Goal: Task Accomplishment & Management: Use online tool/utility

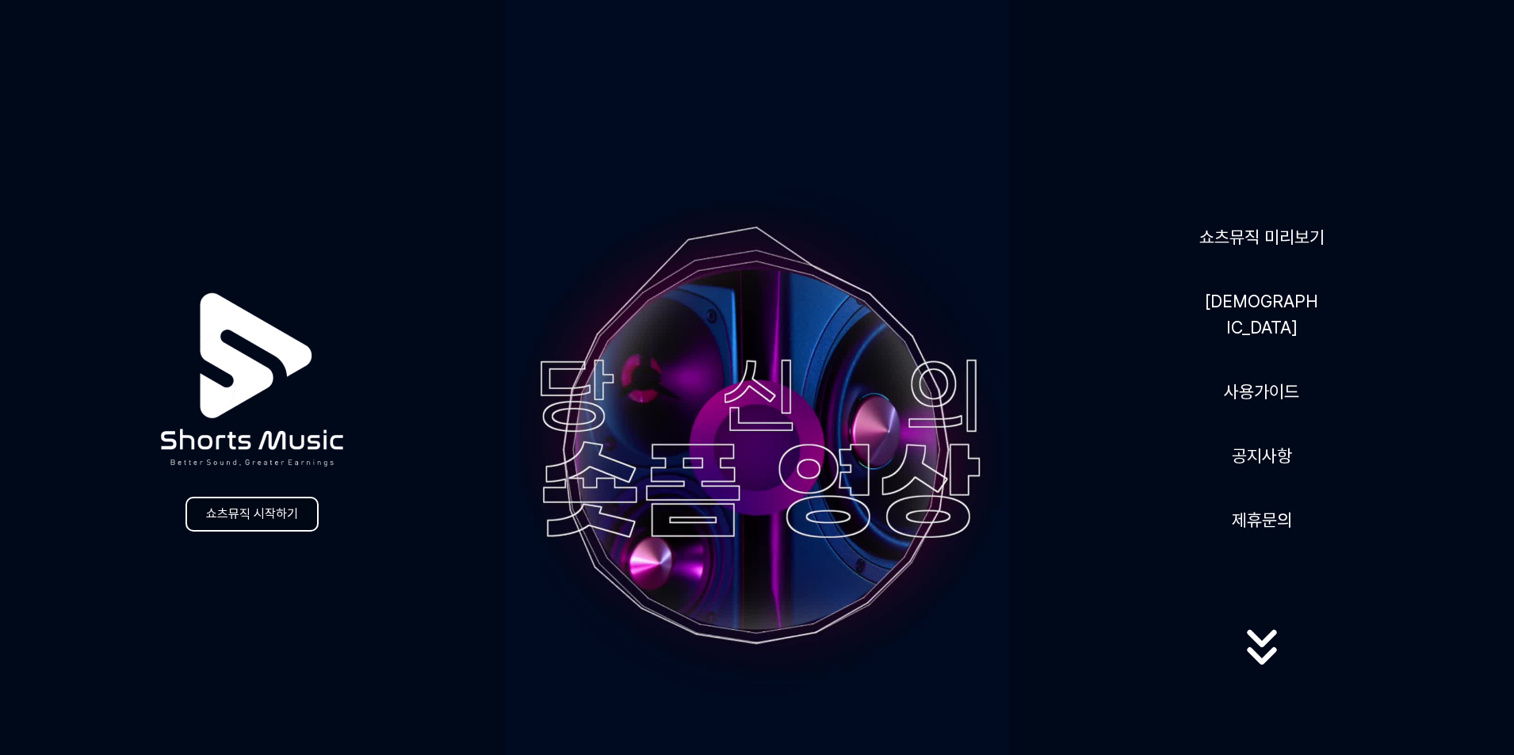
click at [273, 519] on link "쇼츠뮤직 시작하기" at bounding box center [251, 514] width 133 height 35
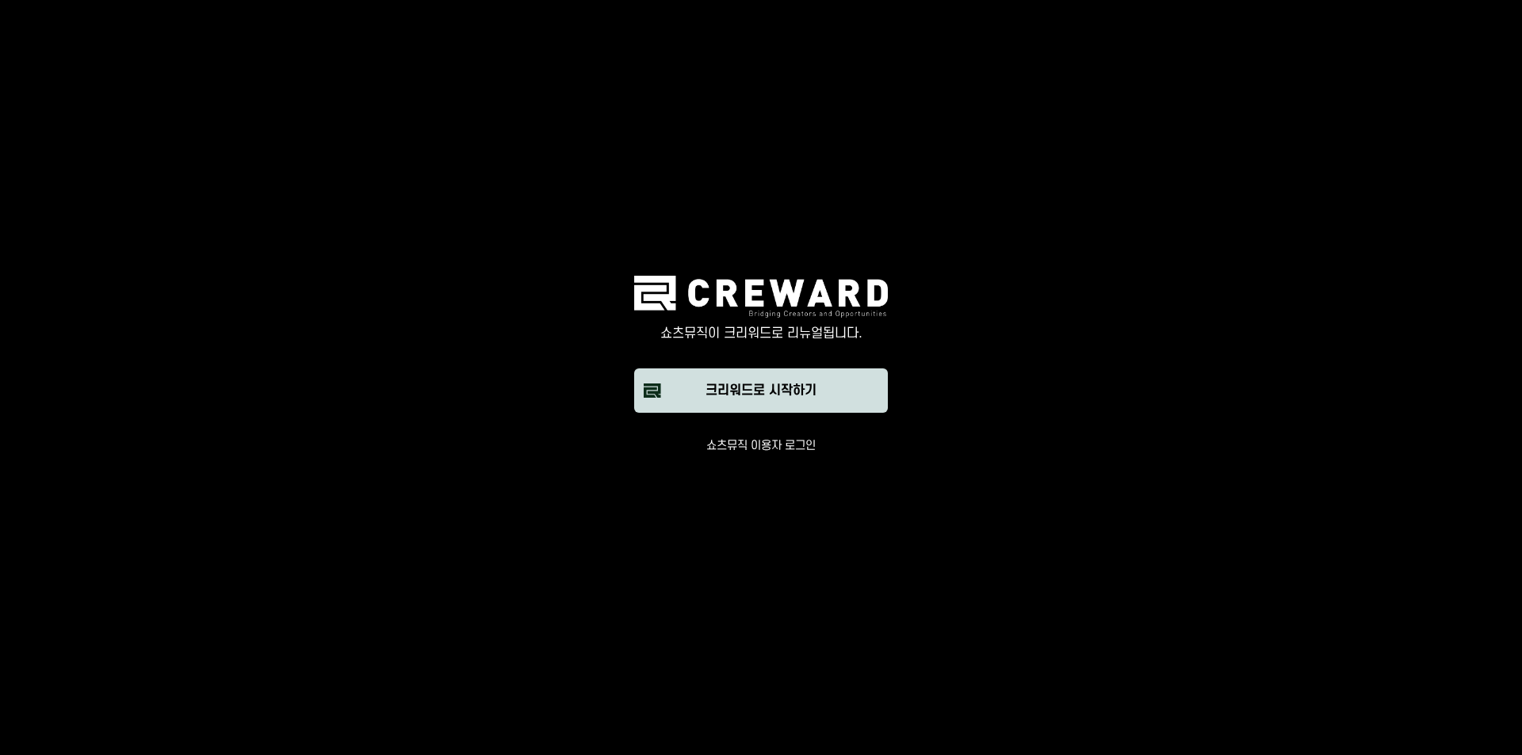
click at [728, 400] on div "크리워드로 시작하기" at bounding box center [760, 390] width 111 height 19
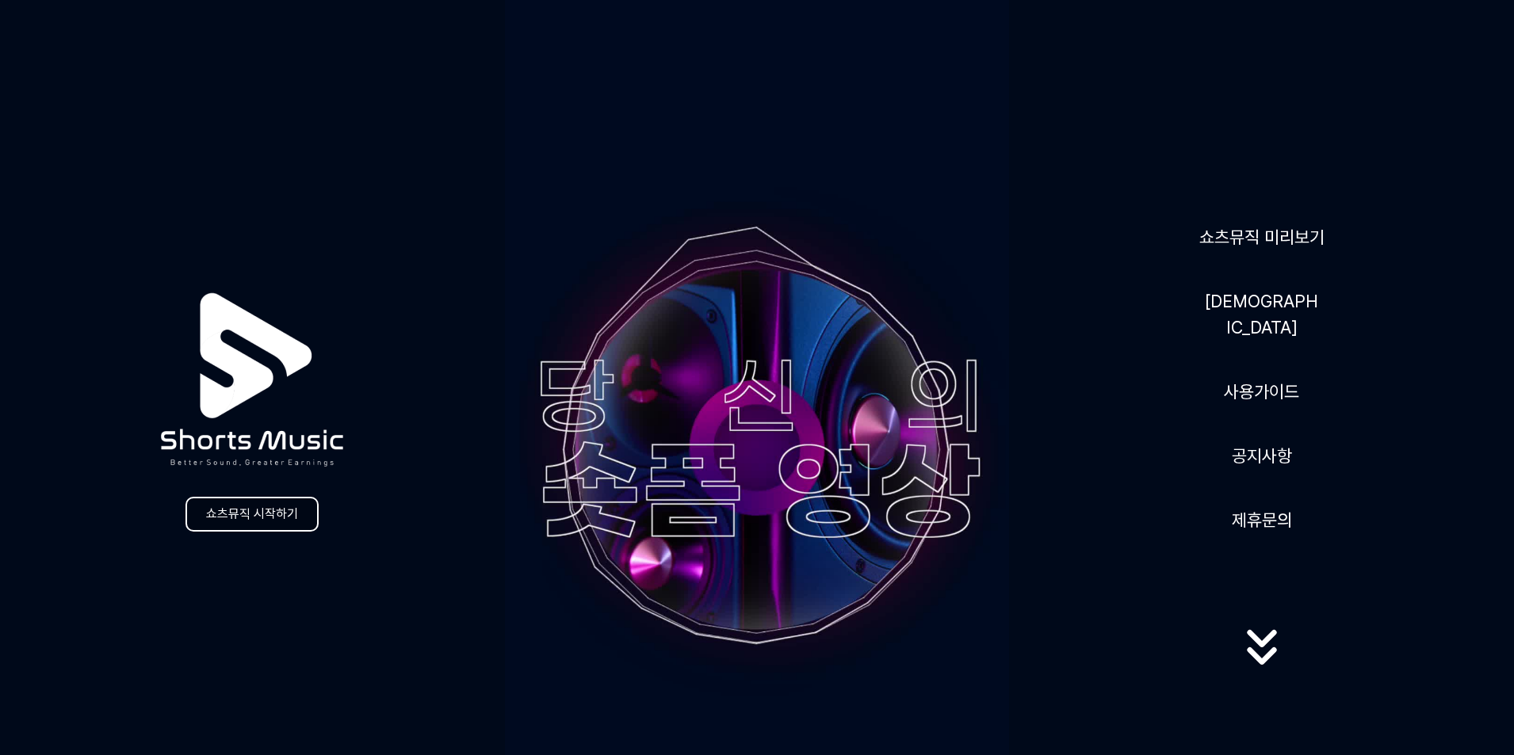
click at [254, 518] on link "쇼츠뮤직 시작하기" at bounding box center [251, 514] width 133 height 35
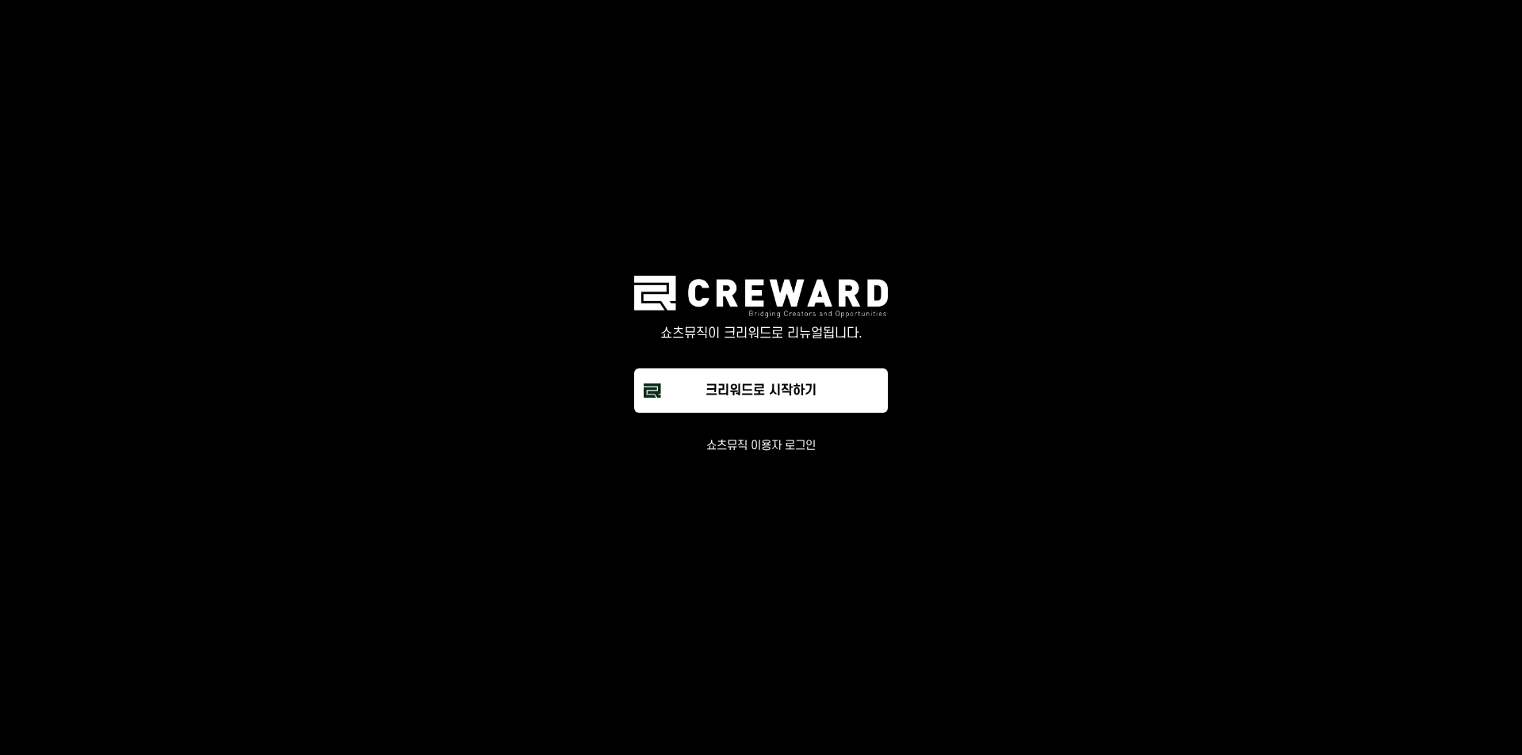
click at [386, 387] on main "쇼츠뮤직이 크리워드로 리뉴얼됩니다. 크리워드로 시작하기 쇼츠뮤직 이용자 로그인" at bounding box center [761, 377] width 1522 height 755
click at [760, 393] on div "크리워드로 시작하기" at bounding box center [760, 390] width 111 height 19
